Goal: Find specific page/section: Find specific page/section

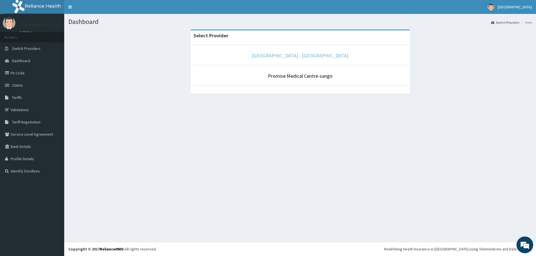
click at [272, 54] on link "[GEOGRAPHIC_DATA] - [GEOGRAPHIC_DATA]" at bounding box center [300, 55] width 97 height 6
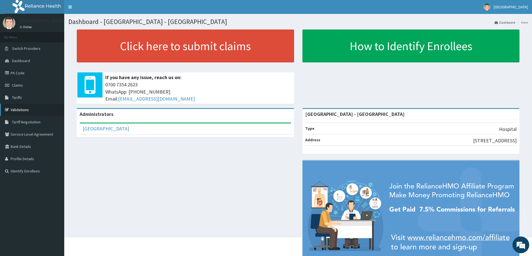
click at [25, 110] on link "Validations" at bounding box center [32, 110] width 64 height 12
